Goal: Task Accomplishment & Management: Manage account settings

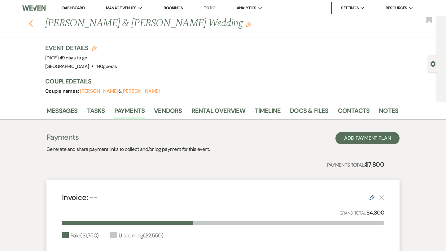
click at [29, 19] on button "Previous" at bounding box center [30, 23] width 5 height 9
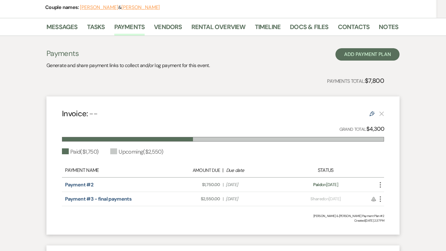
select select "2"
select select "4"
select select "2"
select select "8"
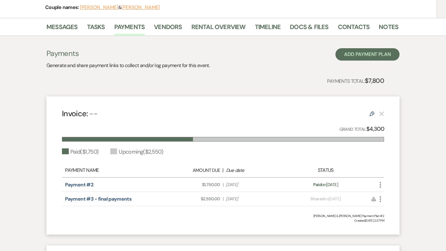
select select "8"
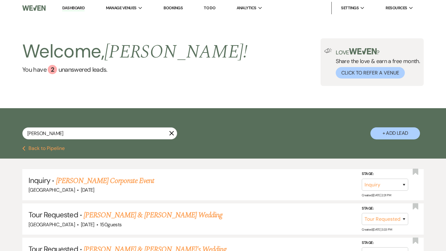
click at [74, 7] on link "Dashboard" at bounding box center [73, 8] width 22 height 6
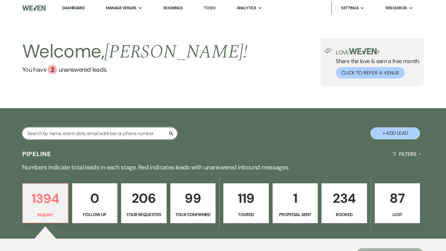
click at [98, 134] on input "text" at bounding box center [99, 134] width 155 height 12
type input "grace"
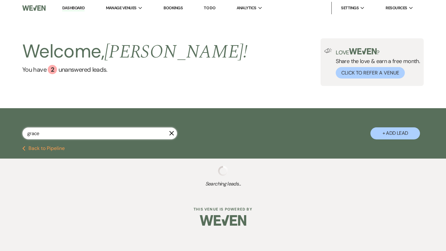
select select "2"
select select "5"
select select "8"
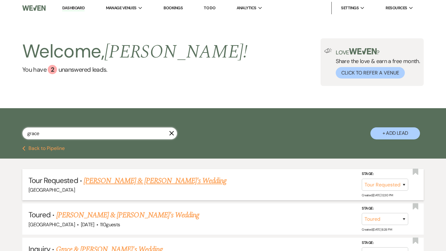
type input "grace"
click at [123, 181] on link "[PERSON_NAME] & [PERSON_NAME]'s Wedding" at bounding box center [155, 181] width 143 height 11
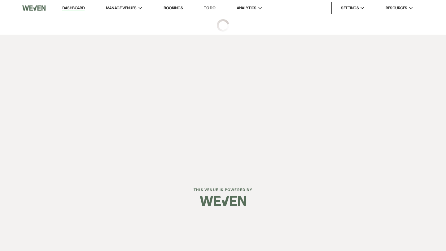
select select "2"
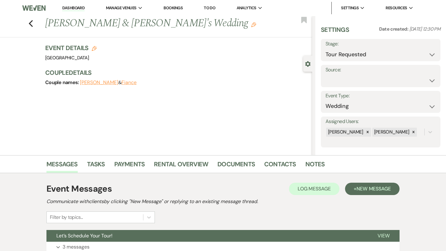
scroll to position [46, 0]
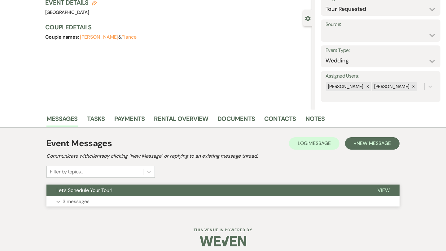
click at [73, 202] on p "3 messages" at bounding box center [76, 202] width 27 height 8
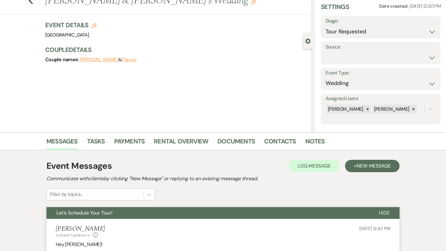
scroll to position [0, 0]
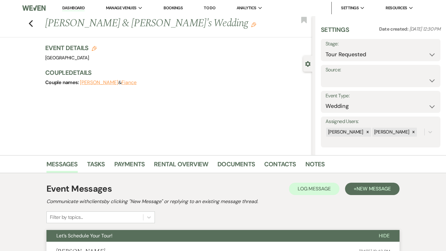
click at [95, 81] on button "[PERSON_NAME]" at bounding box center [99, 82] width 38 height 5
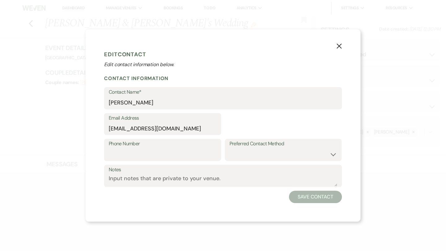
select select "1"
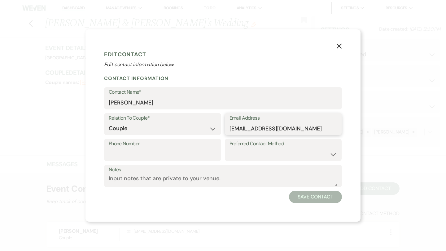
drag, startPoint x: 293, startPoint y: 131, endPoint x: 200, endPoint y: 128, distance: 92.6
click at [200, 128] on div "Relation To Couple* Couple Planner Parent of Couple Family Member Friend Other …" at bounding box center [223, 126] width 238 height 26
click at [338, 47] on use "button" at bounding box center [339, 46] width 5 height 5
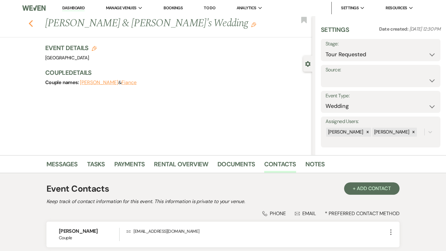
click at [29, 24] on use "button" at bounding box center [31, 23] width 4 height 7
select select "2"
select select "5"
select select "8"
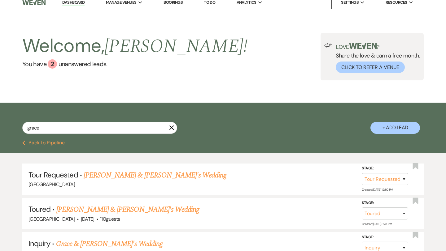
scroll to position [6, 0]
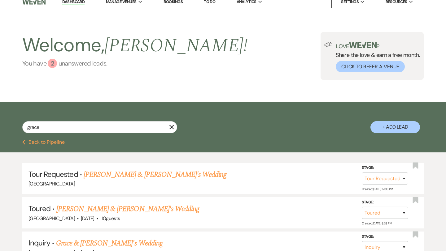
click at [53, 64] on div "2" at bounding box center [52, 63] width 9 height 9
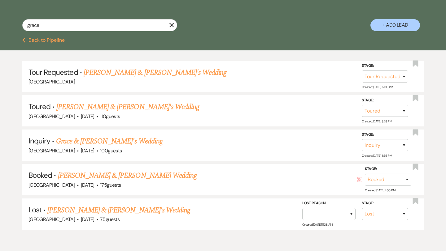
click at [171, 25] on icon "X" at bounding box center [171, 25] width 5 height 5
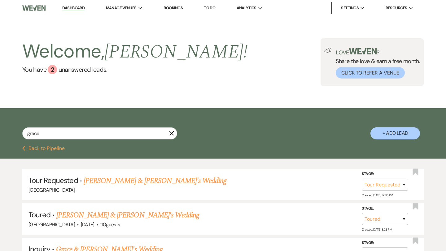
click at [71, 7] on link "Dashboard" at bounding box center [73, 8] width 22 height 6
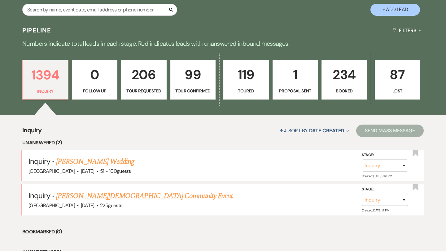
scroll to position [127, 0]
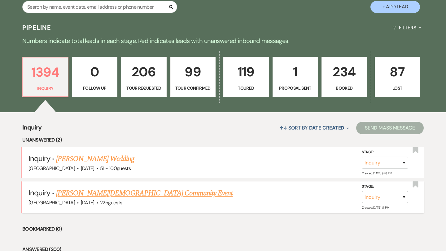
click at [90, 191] on link "[PERSON_NAME][DEMOGRAPHIC_DATA] Community Event" at bounding box center [144, 193] width 177 height 11
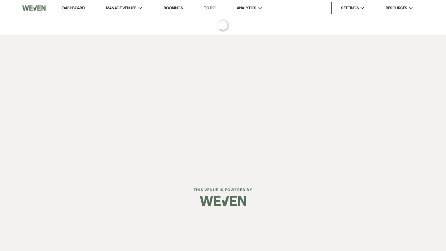
select select "5"
select select "7"
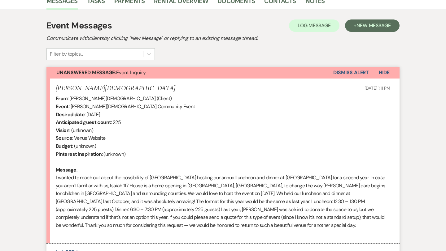
scroll to position [178, 0]
